Goal: Check status: Check status

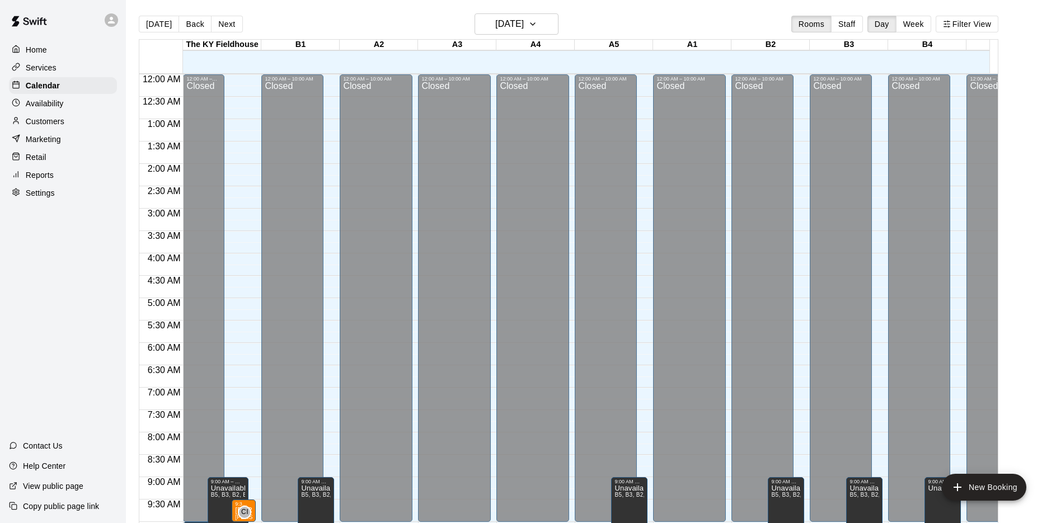
scroll to position [553, 0]
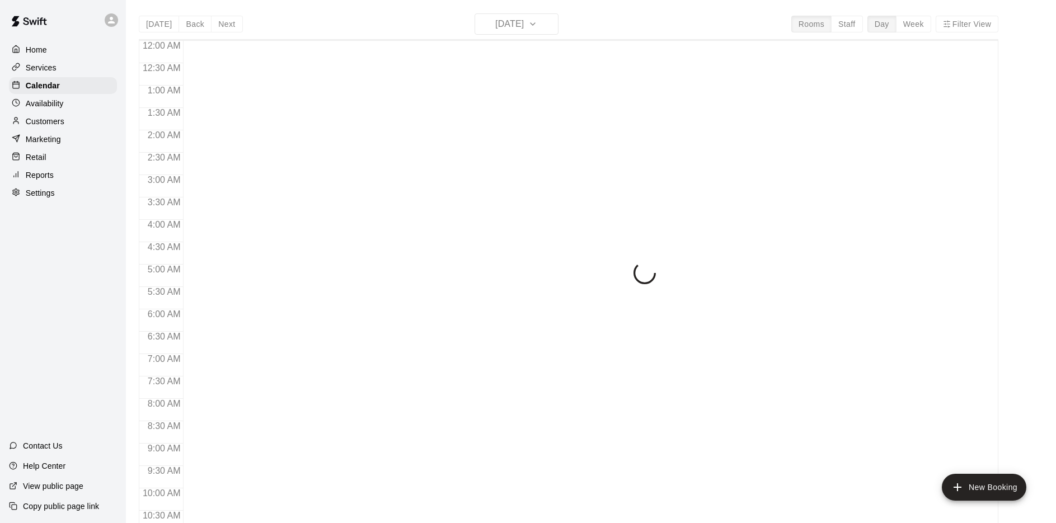
scroll to position [579, 0]
